Goal: Task Accomplishment & Management: Manage account settings

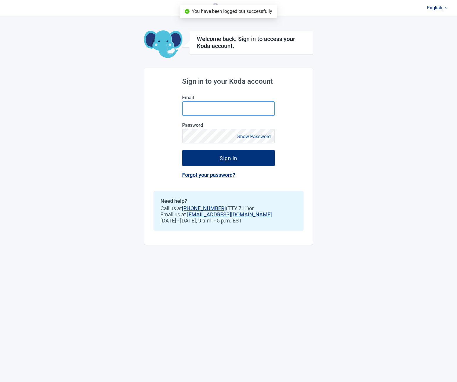
click at [212, 110] on input "Email" at bounding box center [228, 108] width 93 height 15
type input "**********"
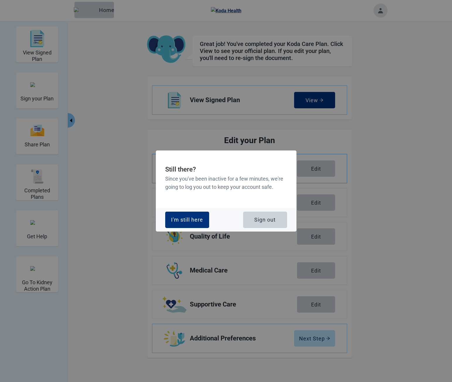
click at [260, 223] on button "Sign out" at bounding box center [265, 220] width 44 height 16
